Goal: Task Accomplishment & Management: Use online tool/utility

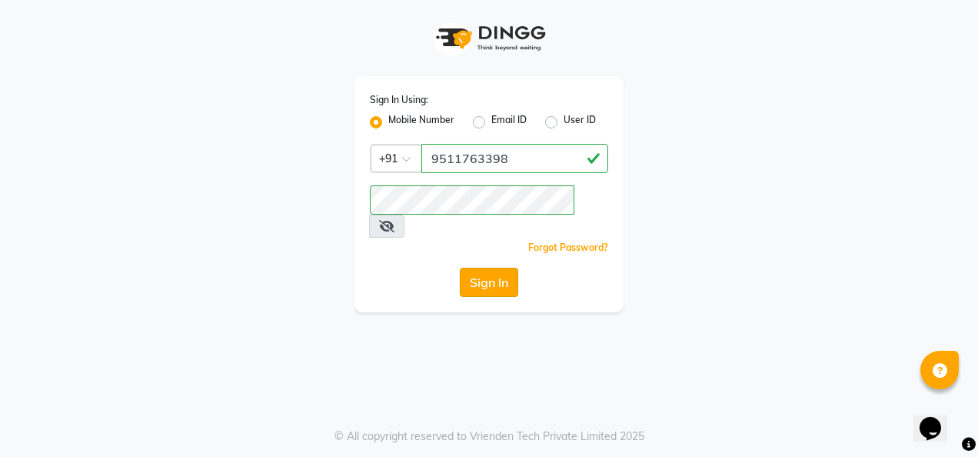
click at [467, 268] on button "Sign In" at bounding box center [489, 282] width 58 height 29
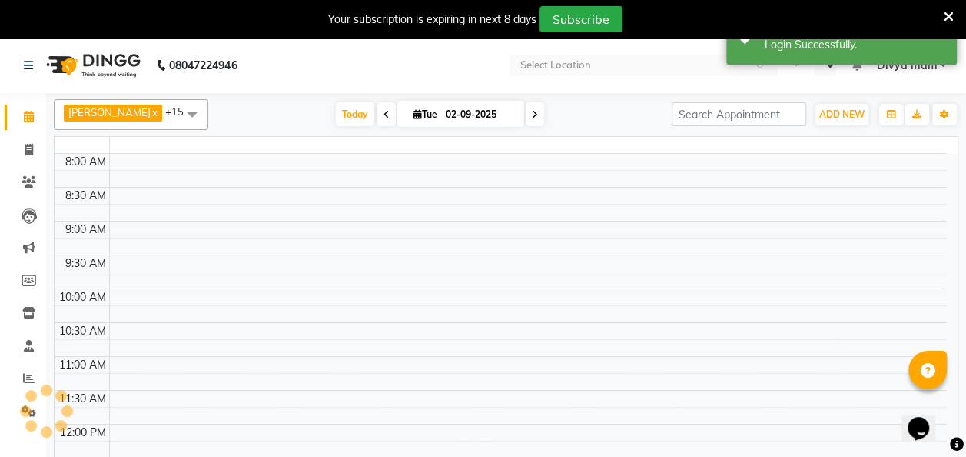
select select "en"
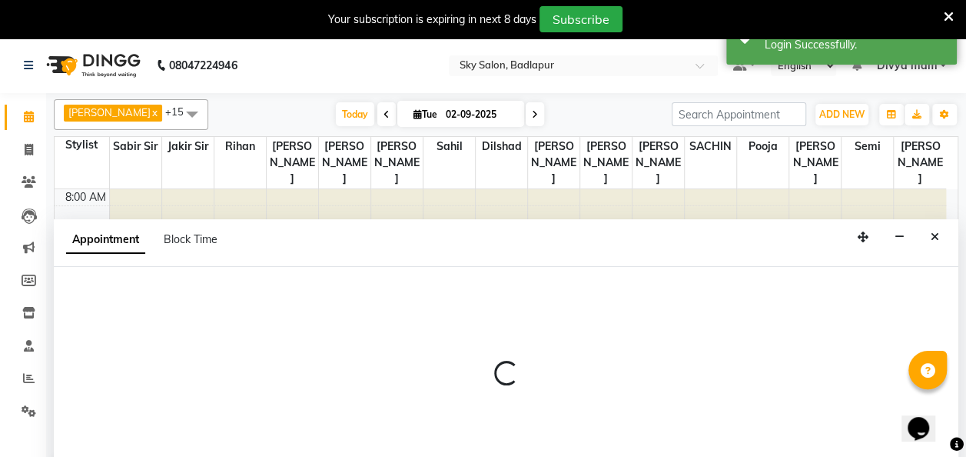
scroll to position [38, 0]
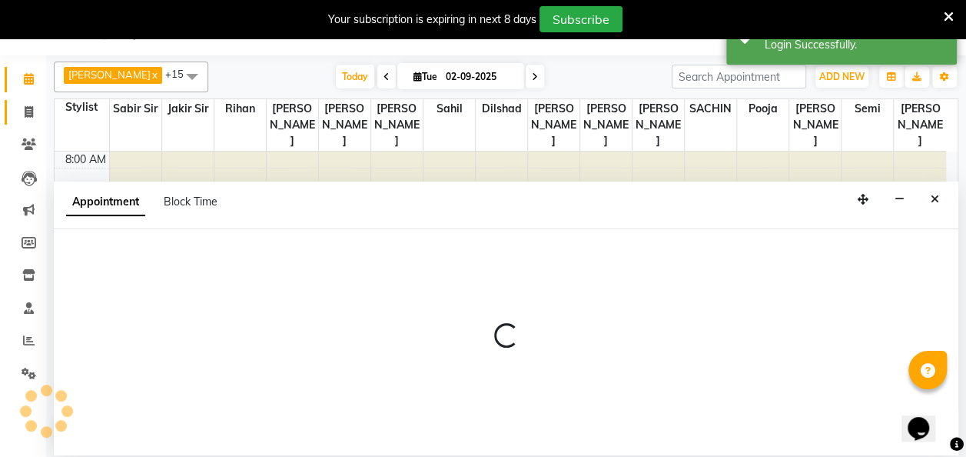
click at [25, 121] on link "Invoice" at bounding box center [23, 112] width 37 height 25
select select "service"
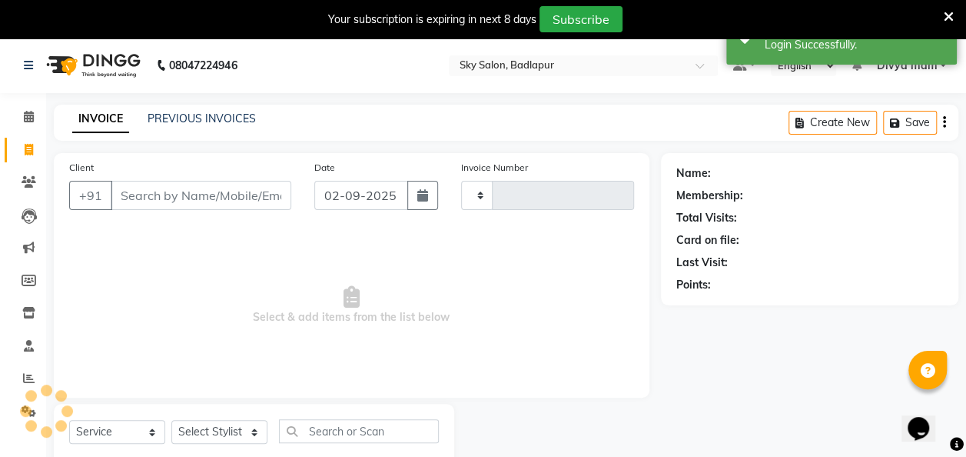
type input "4987"
select select "6927"
click at [217, 200] on input "Client" at bounding box center [201, 195] width 181 height 29
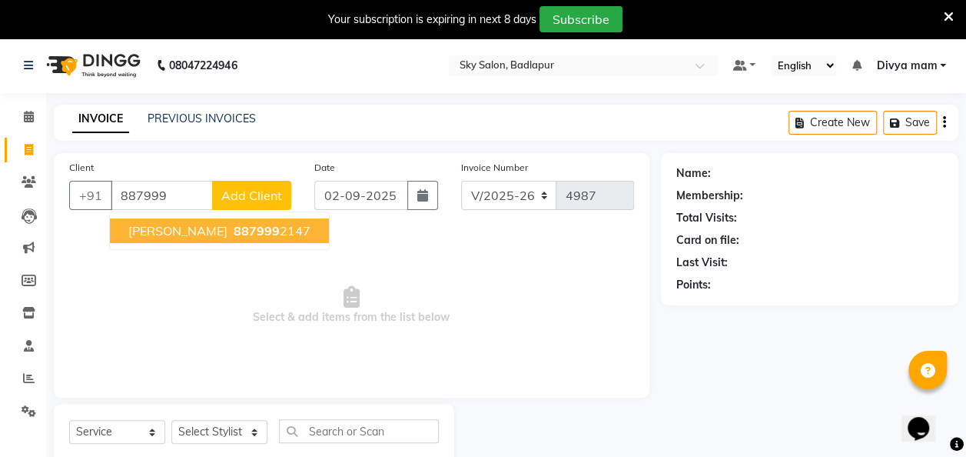
click at [234, 236] on span "887999" at bounding box center [257, 230] width 46 height 15
type input "8879992147"
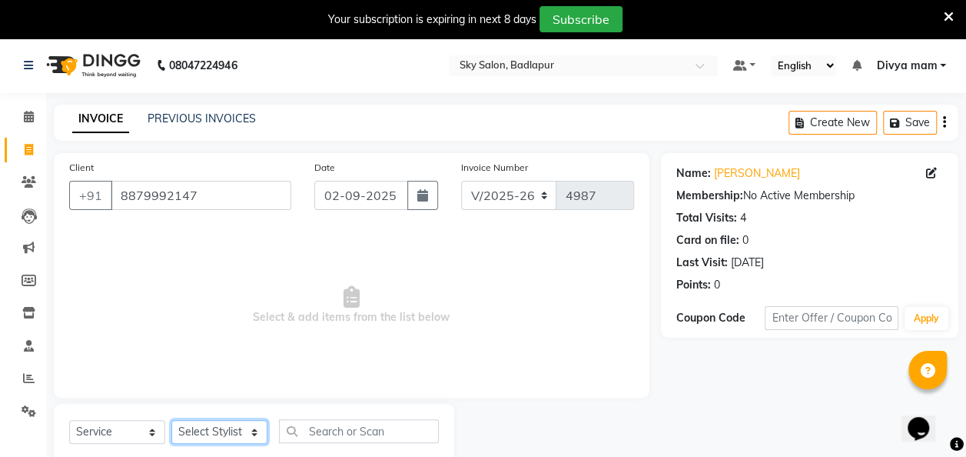
click at [221, 431] on select "Select Stylist [PERSON_NAME] [PERSON_NAME] [PERSON_NAME] [PERSON_NAME] [PERSON_…" at bounding box center [219, 432] width 96 height 24
select select "75183"
click at [171, 420] on select "Select Stylist [PERSON_NAME] [PERSON_NAME] [PERSON_NAME] [PERSON_NAME] [PERSON_…" at bounding box center [219, 432] width 96 height 24
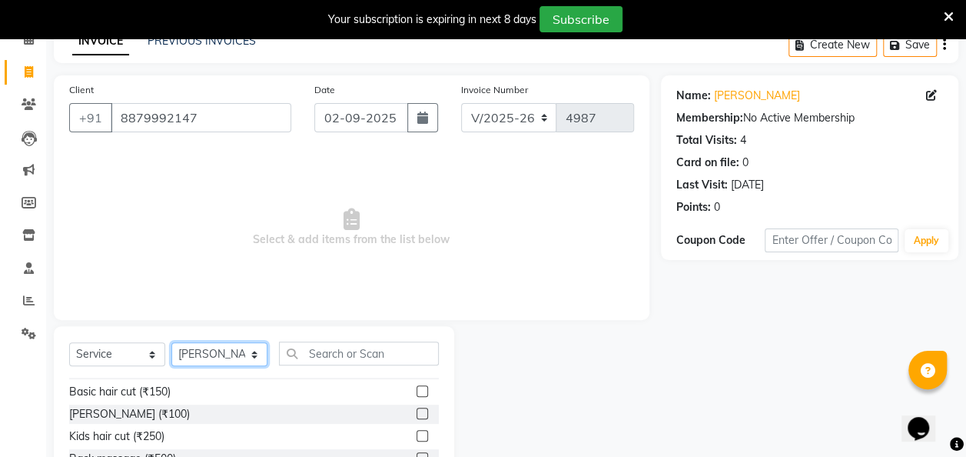
scroll to position [37, 0]
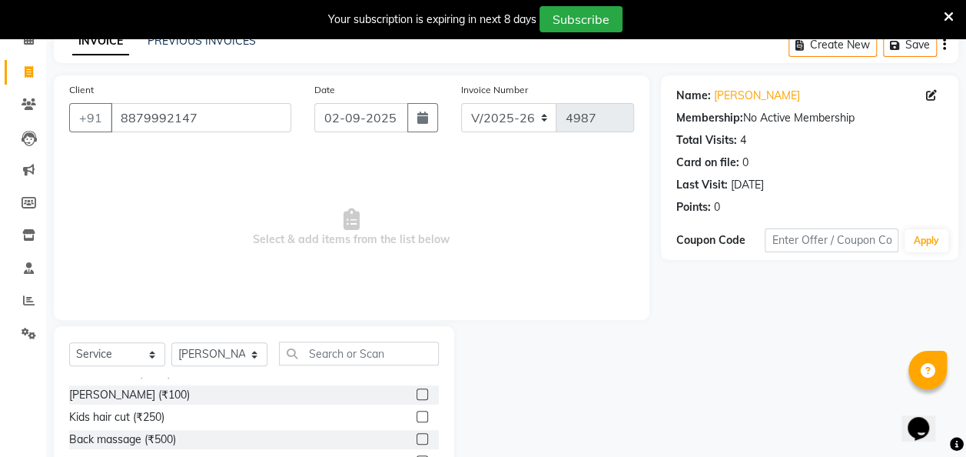
click at [417, 411] on label at bounding box center [423, 417] width 12 height 12
click at [417, 412] on input "checkbox" at bounding box center [422, 417] width 10 height 10
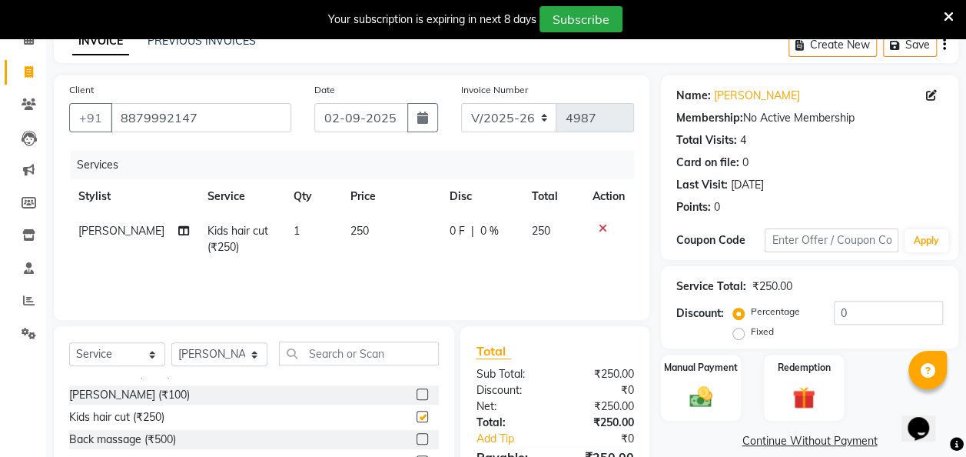
checkbox input "false"
click at [260, 354] on select "Select Stylist [PERSON_NAME] [PERSON_NAME] [PERSON_NAME] [PERSON_NAME] [PERSON_…" at bounding box center [219, 354] width 96 height 24
select select "81050"
click at [171, 342] on select "Select Stylist [PERSON_NAME] [PERSON_NAME] [PERSON_NAME] [PERSON_NAME] [PERSON_…" at bounding box center [219, 354] width 96 height 24
click at [374, 351] on input "text" at bounding box center [359, 353] width 160 height 24
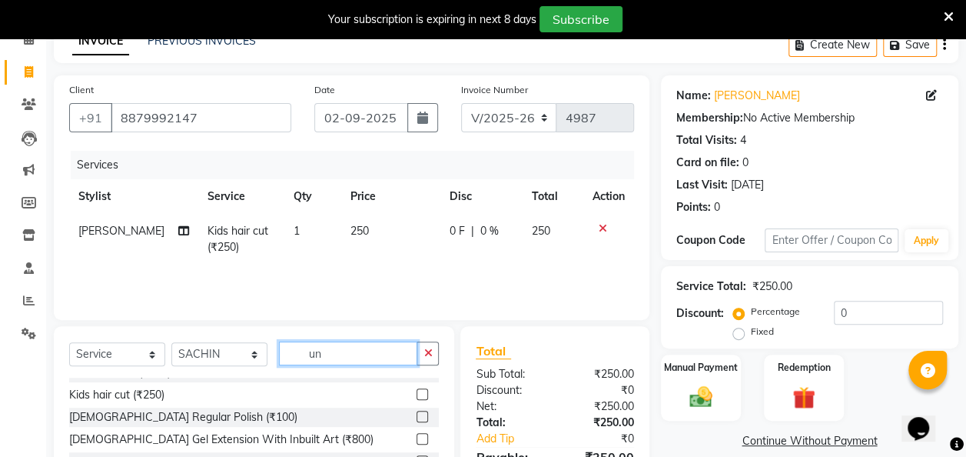
scroll to position [0, 0]
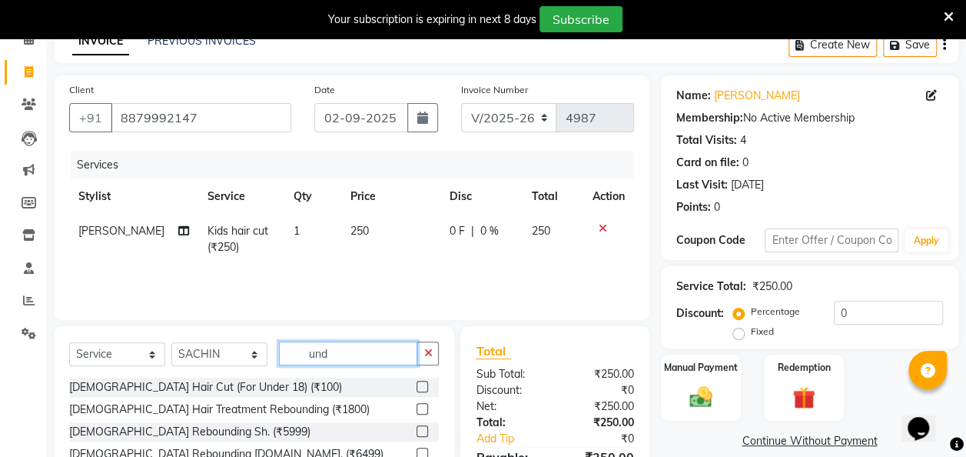
type input "und"
click at [399, 383] on div "[DEMOGRAPHIC_DATA] Hair Cut (For Under 18) (₹100)" at bounding box center [254, 386] width 370 height 19
click at [417, 384] on label at bounding box center [423, 387] width 12 height 12
click at [417, 384] on input "checkbox" at bounding box center [422, 387] width 10 height 10
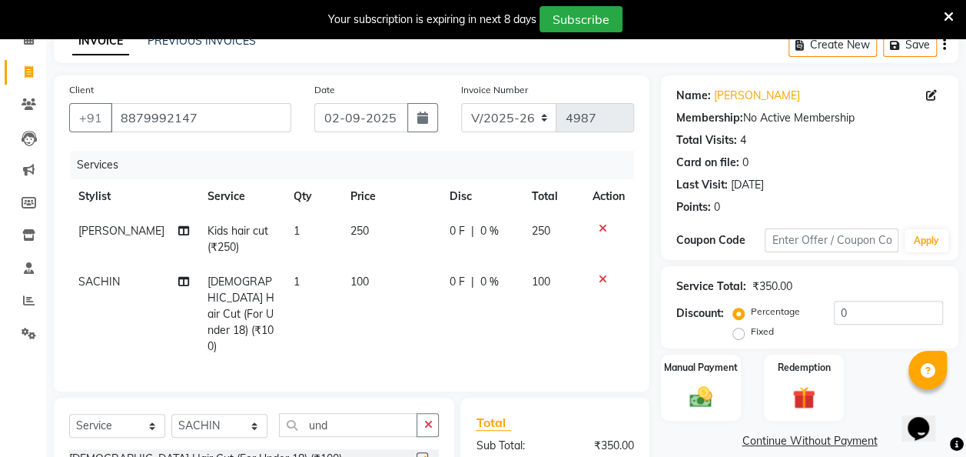
checkbox input "false"
click at [698, 400] on img at bounding box center [701, 397] width 38 height 28
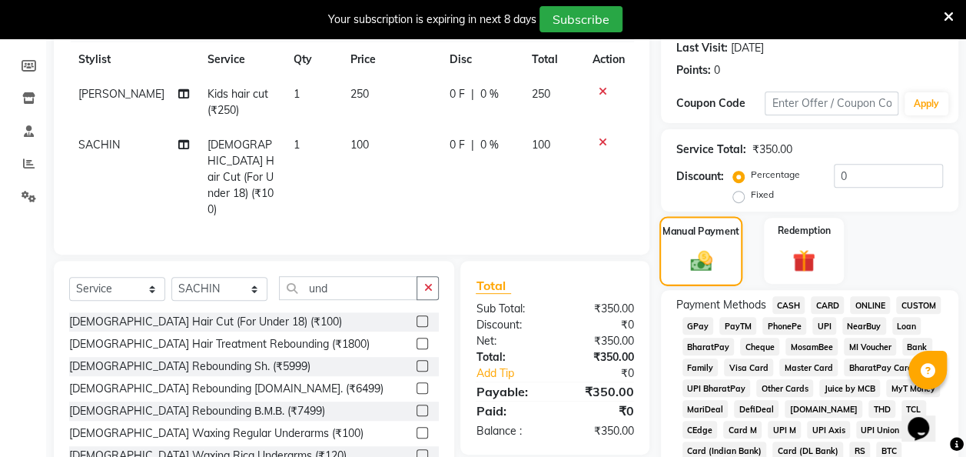
scroll to position [215, 0]
click at [790, 303] on span "CASH" at bounding box center [789, 304] width 33 height 18
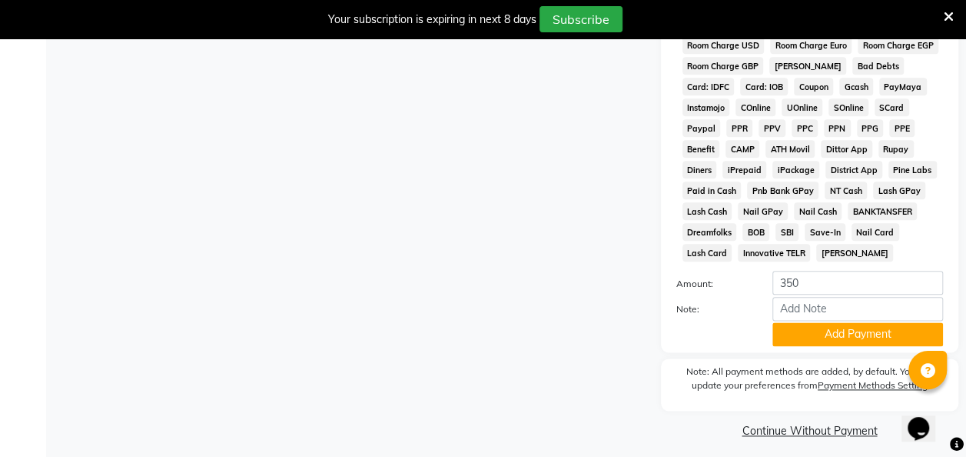
scroll to position [799, 0]
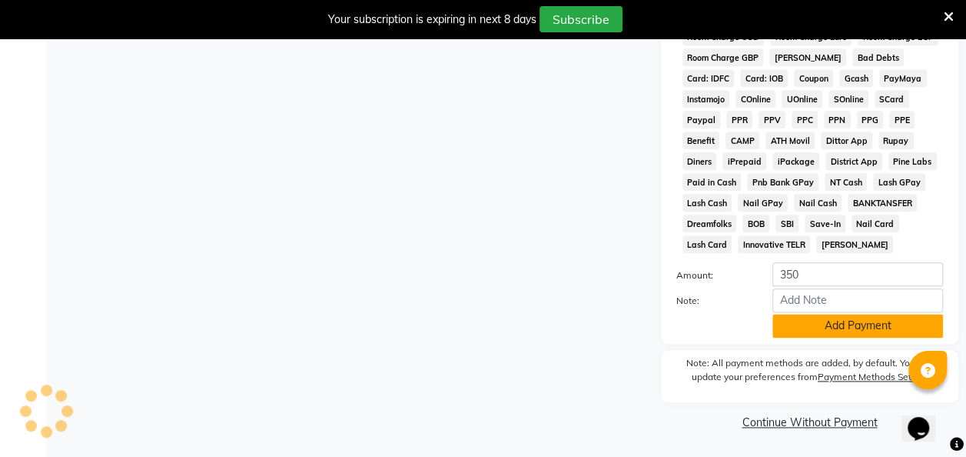
click at [811, 328] on button "Add Payment" at bounding box center [858, 326] width 171 height 24
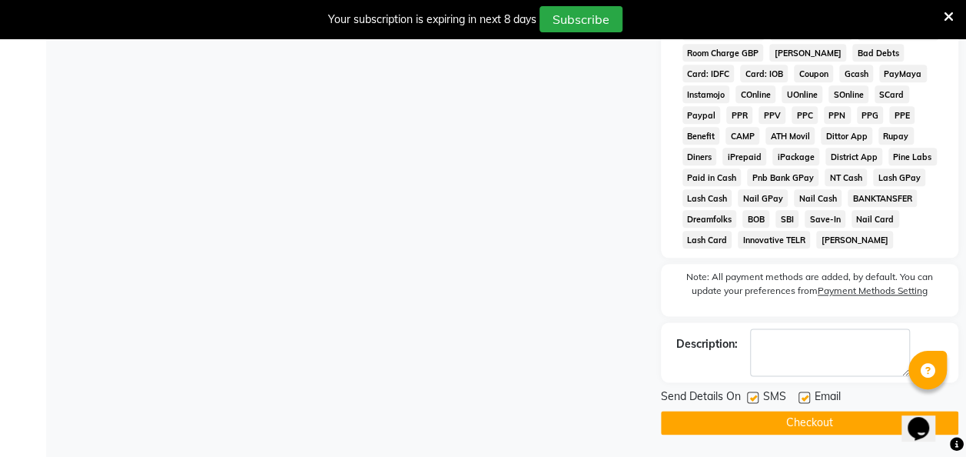
click at [753, 399] on label at bounding box center [753, 397] width 12 height 12
click at [753, 399] on input "checkbox" at bounding box center [752, 398] width 10 height 10
checkbox input "false"
click at [783, 421] on button "Checkout" at bounding box center [810, 423] width 298 height 24
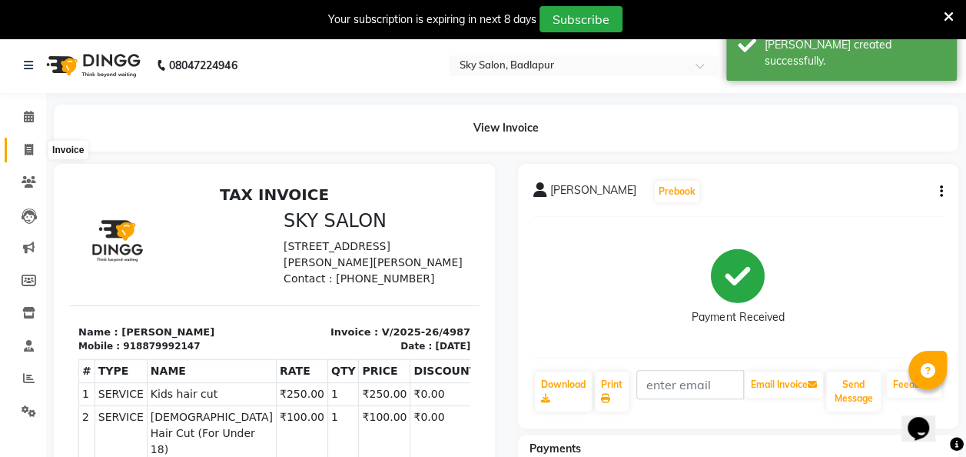
click at [26, 145] on icon at bounding box center [29, 150] width 8 height 12
select select "service"
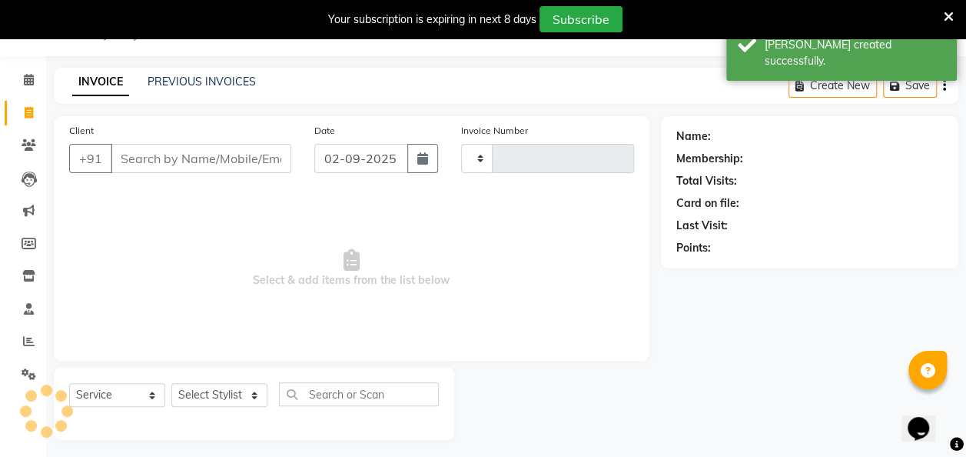
type input "4988"
select select "6927"
